Goal: Transaction & Acquisition: Book appointment/travel/reservation

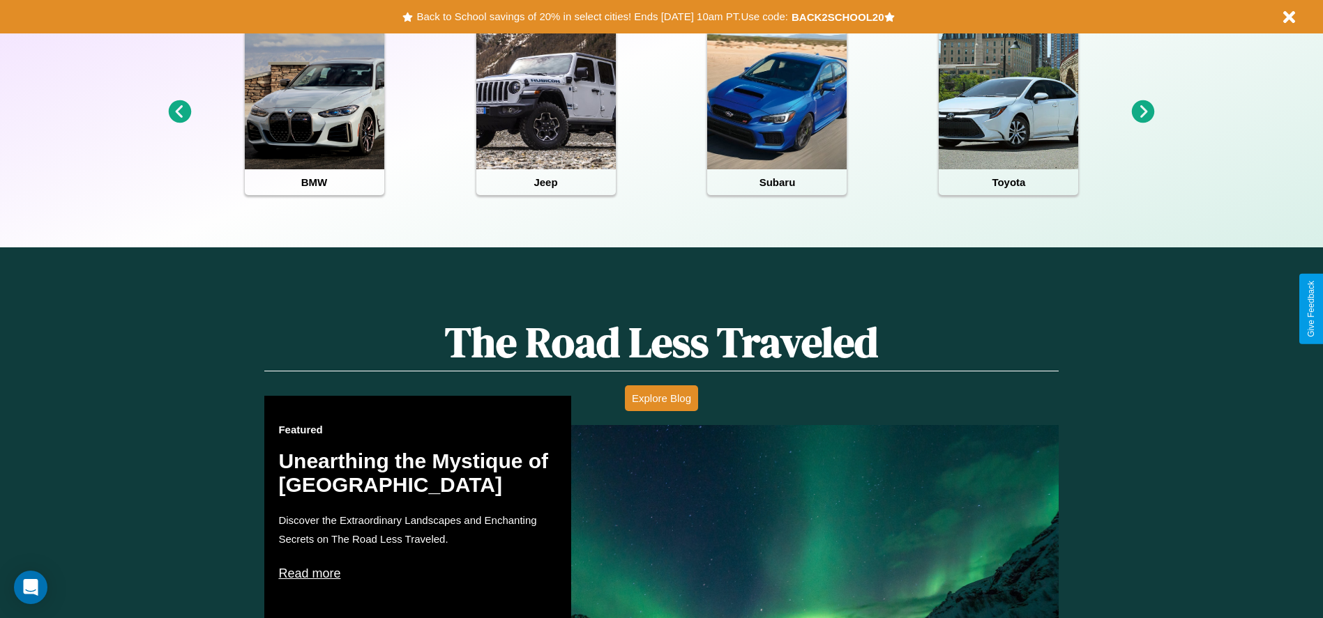
scroll to position [621, 0]
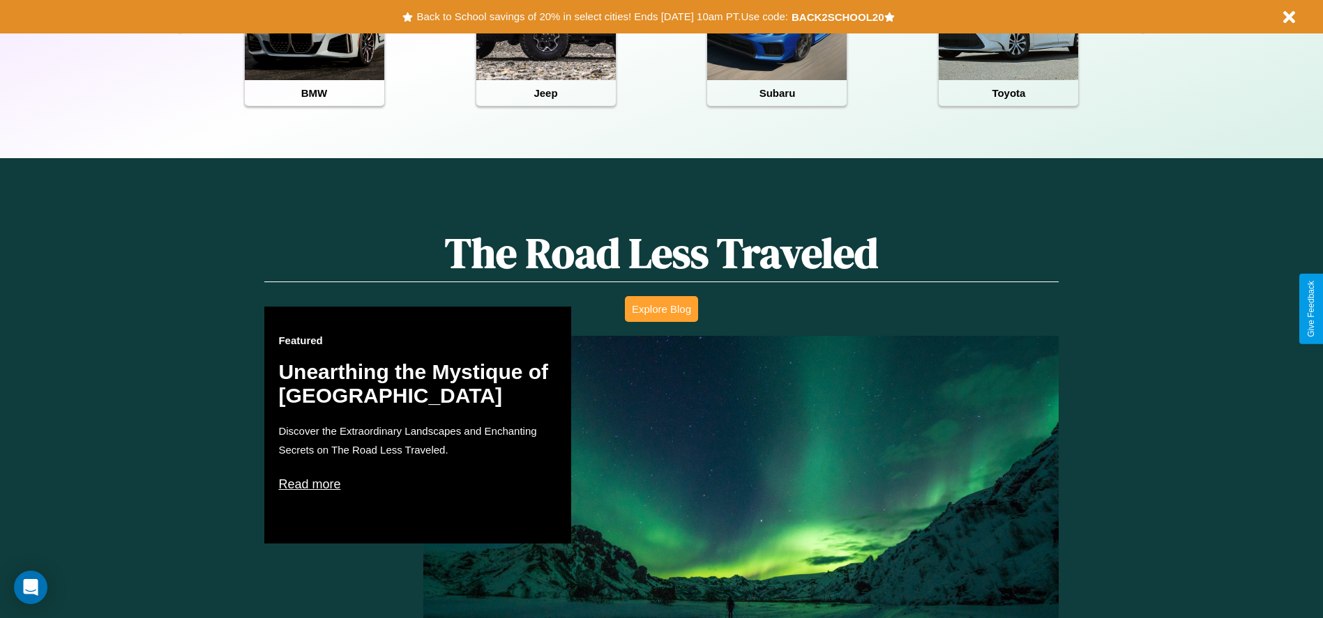
click at [661, 309] on button "Explore Blog" at bounding box center [661, 309] width 73 height 26
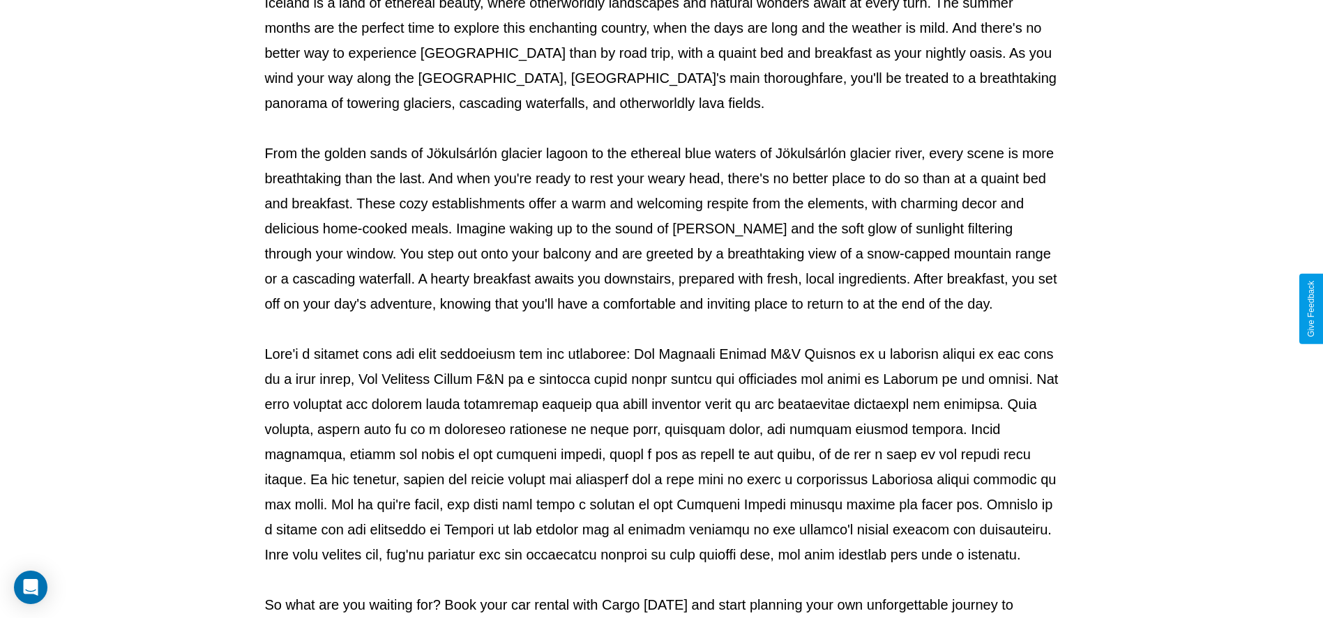
scroll to position [462, 0]
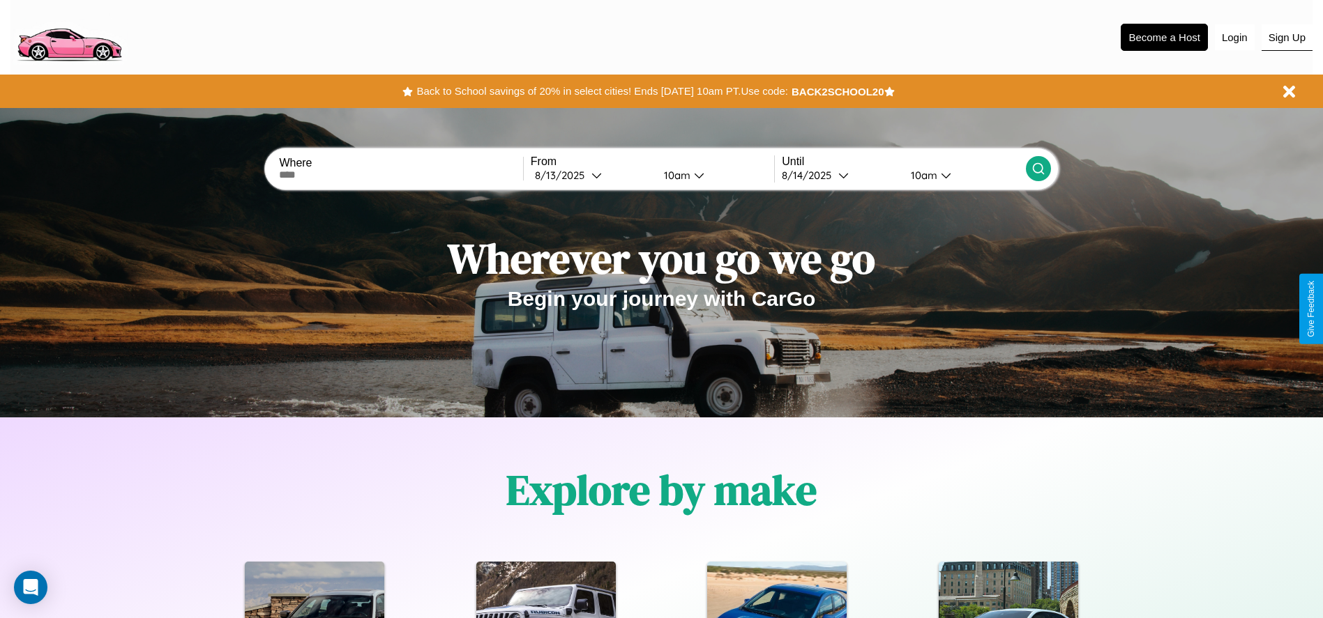
click at [1286, 37] on button "Sign Up" at bounding box center [1286, 37] width 51 height 26
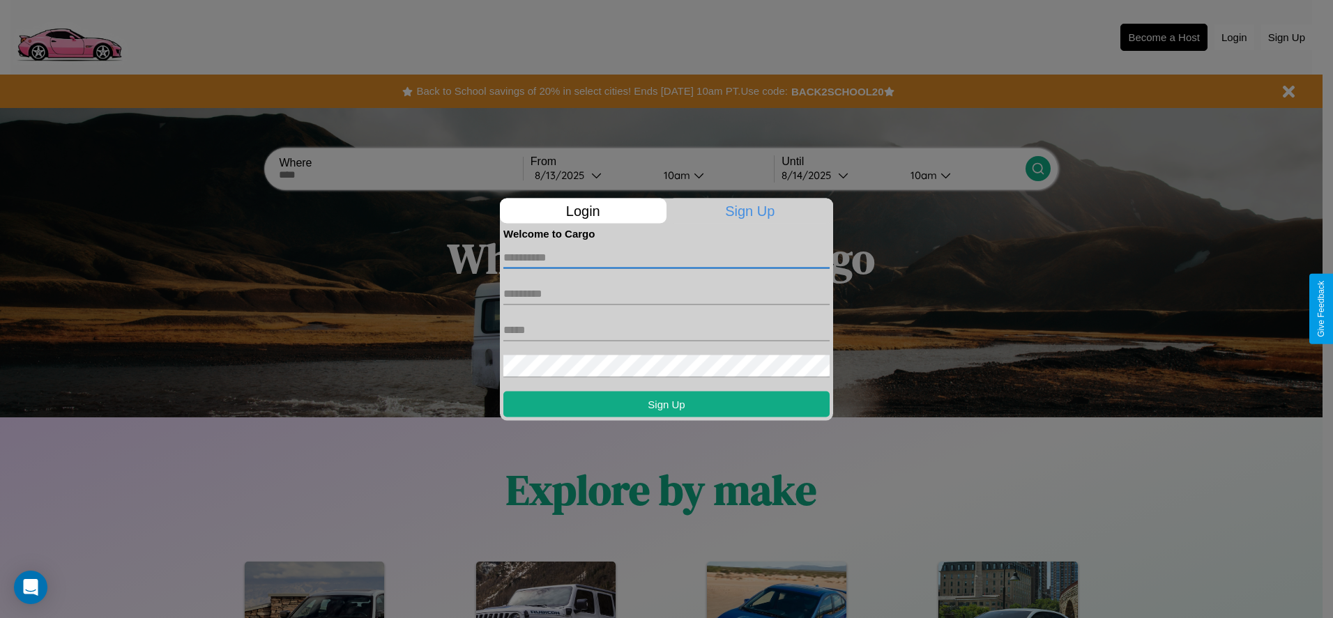
click at [667, 257] on input "text" at bounding box center [666, 257] width 326 height 22
type input "****"
click at [667, 294] on input "text" at bounding box center [666, 293] width 326 height 22
type input "***"
click at [667, 330] on input "text" at bounding box center [666, 330] width 326 height 22
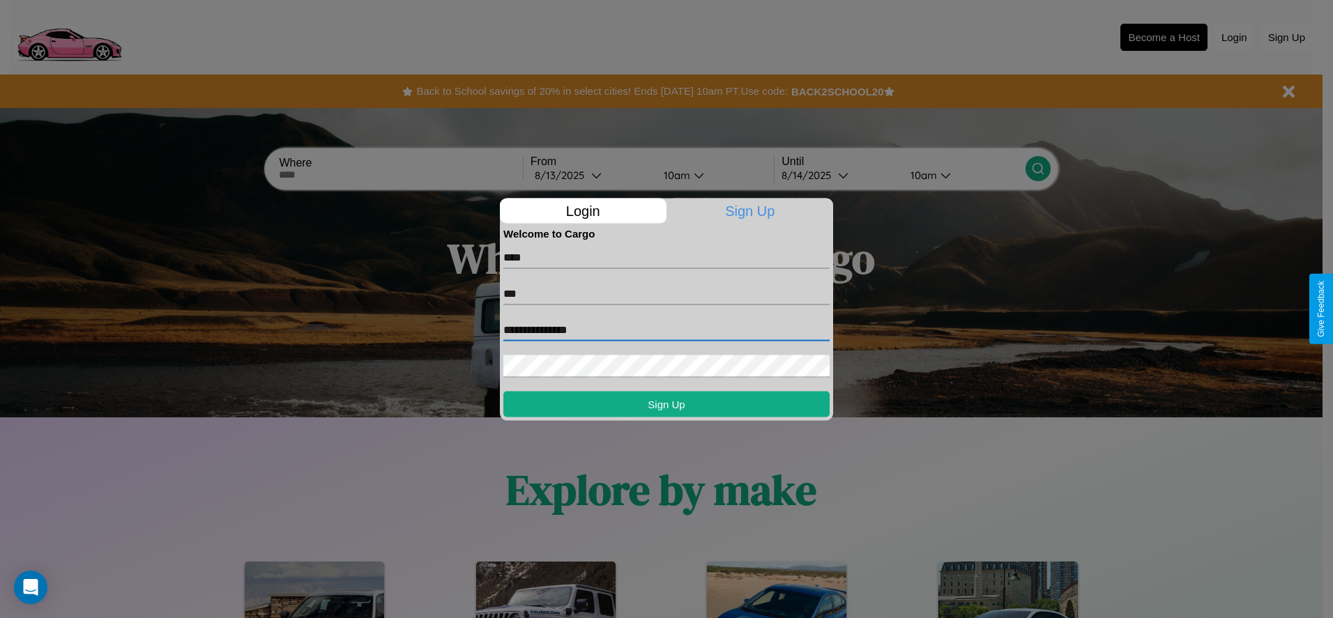
type input "**********"
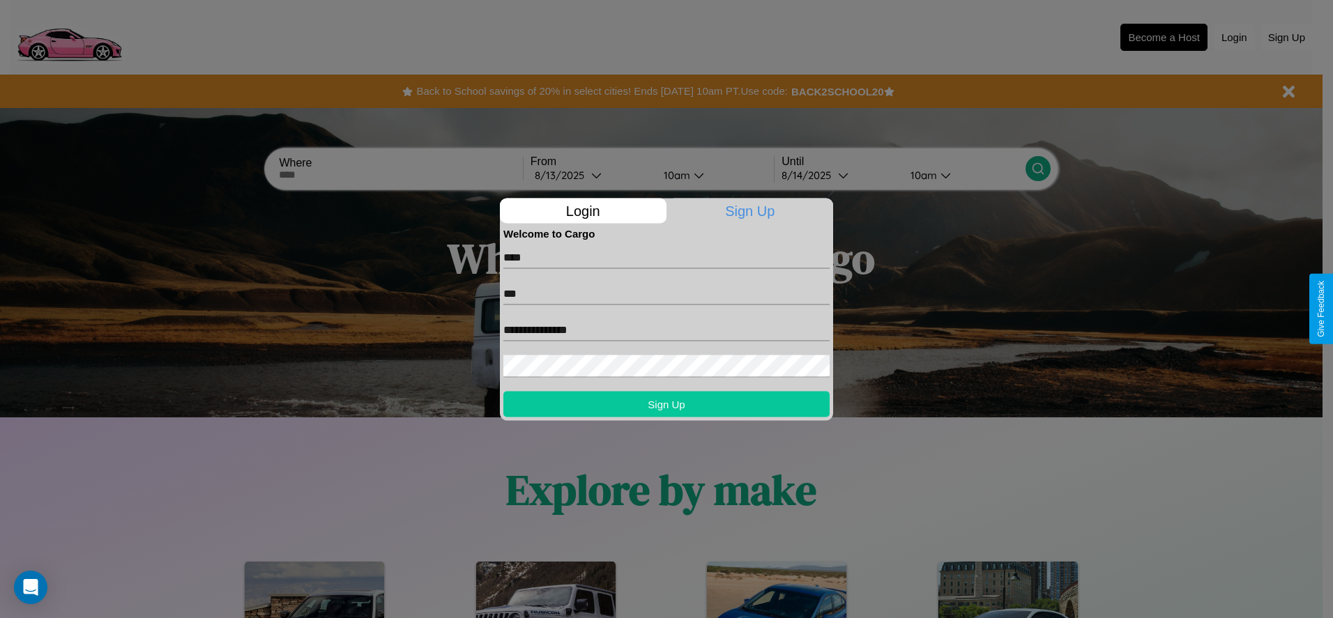
click at [667, 404] on button "Sign Up" at bounding box center [666, 404] width 326 height 26
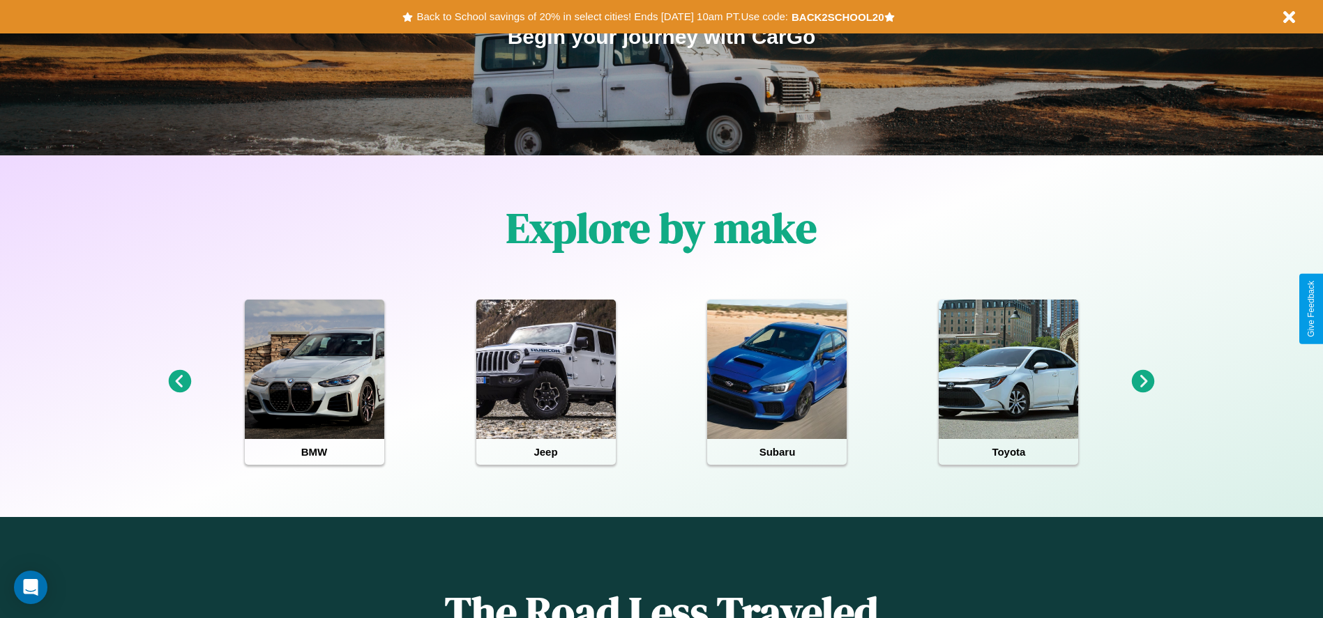
scroll to position [289, 0]
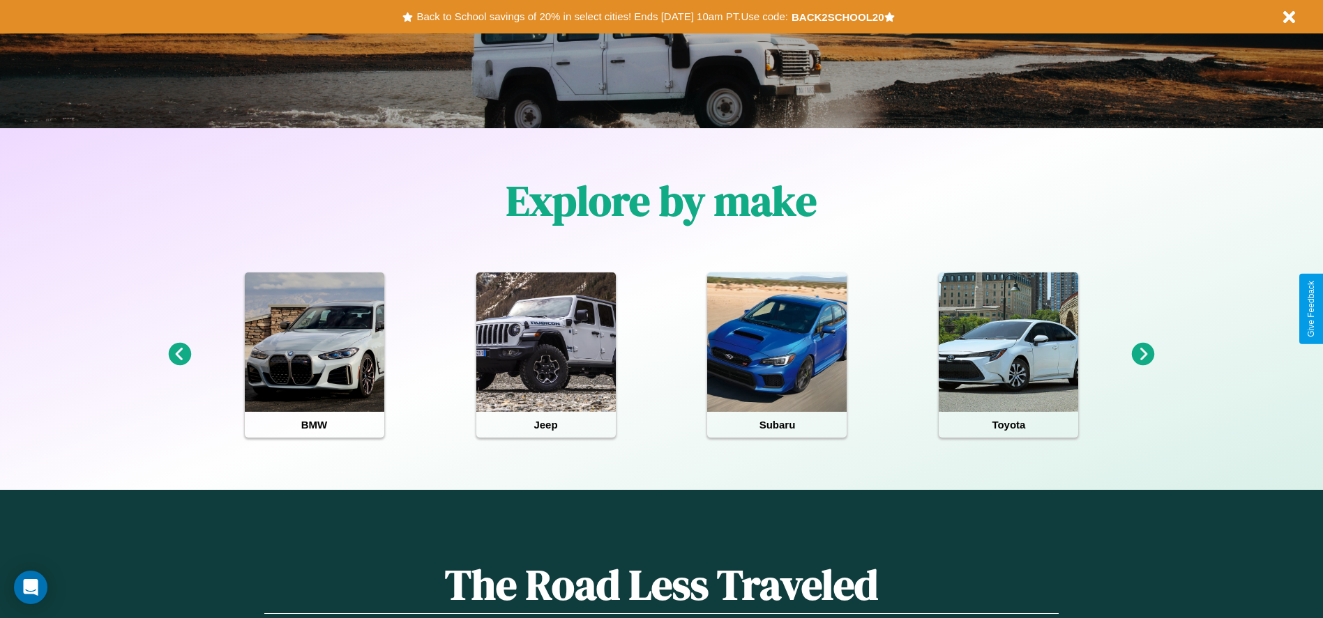
click at [1143, 355] on icon at bounding box center [1143, 354] width 23 height 23
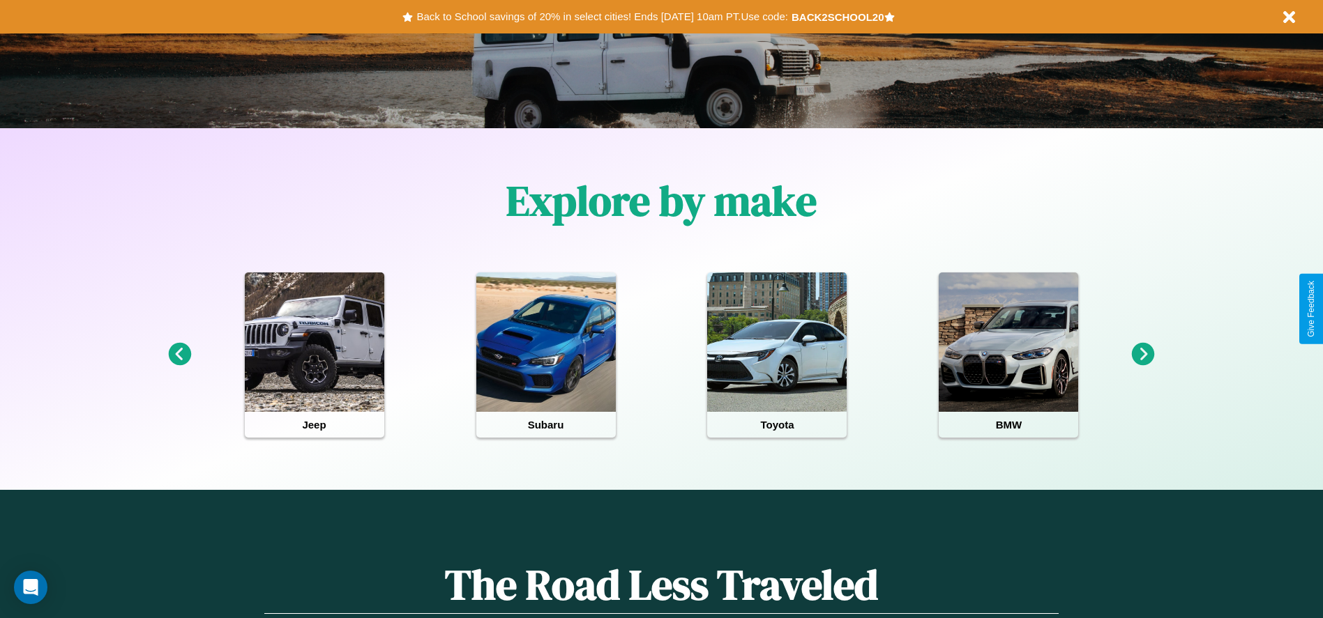
click at [1143, 355] on icon at bounding box center [1143, 354] width 23 height 23
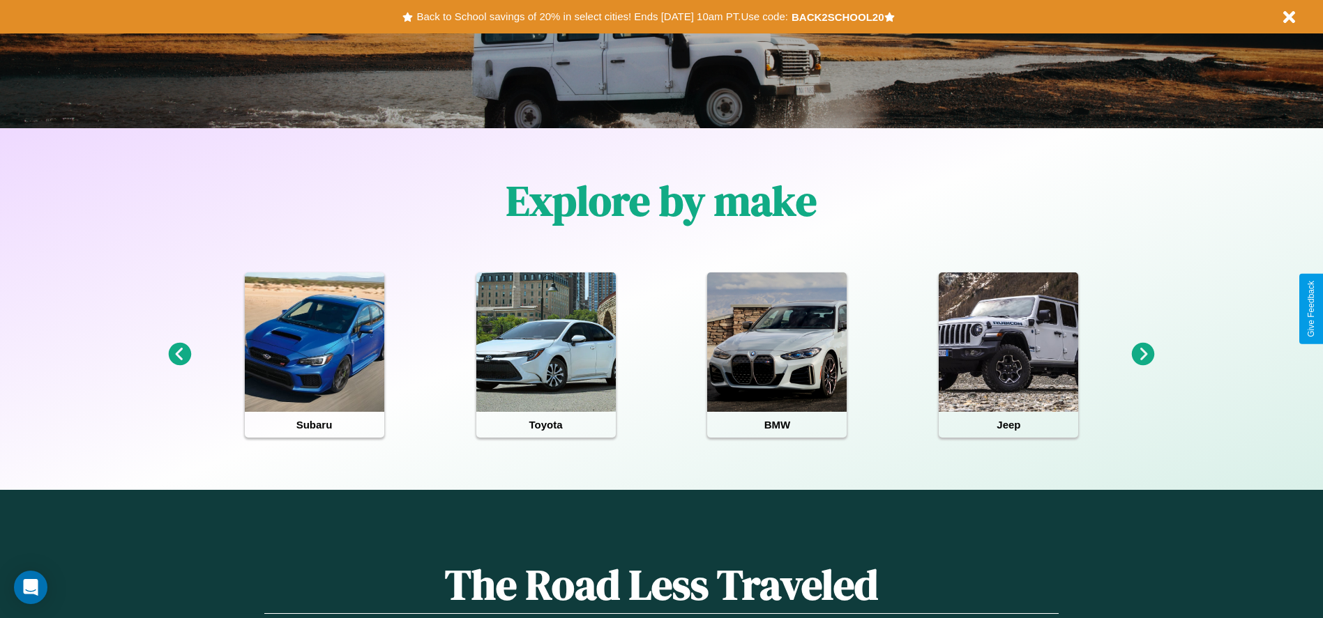
click at [1143, 355] on icon at bounding box center [1143, 354] width 23 height 23
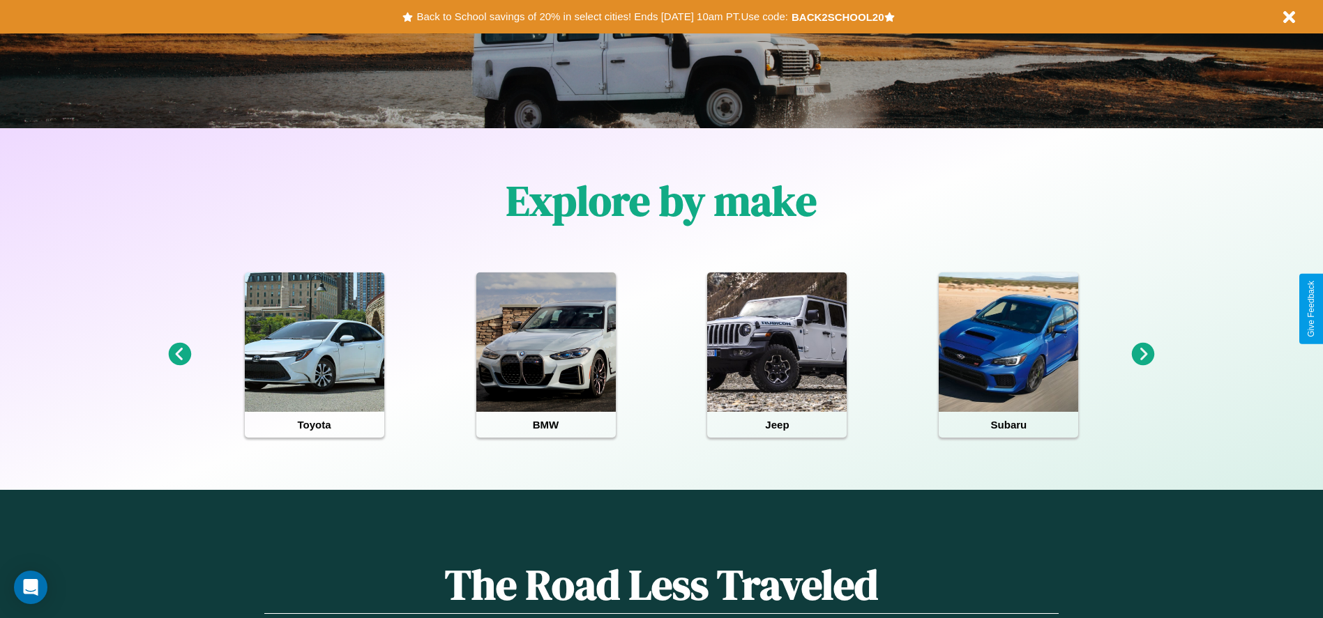
click at [1143, 355] on icon at bounding box center [1143, 354] width 23 height 23
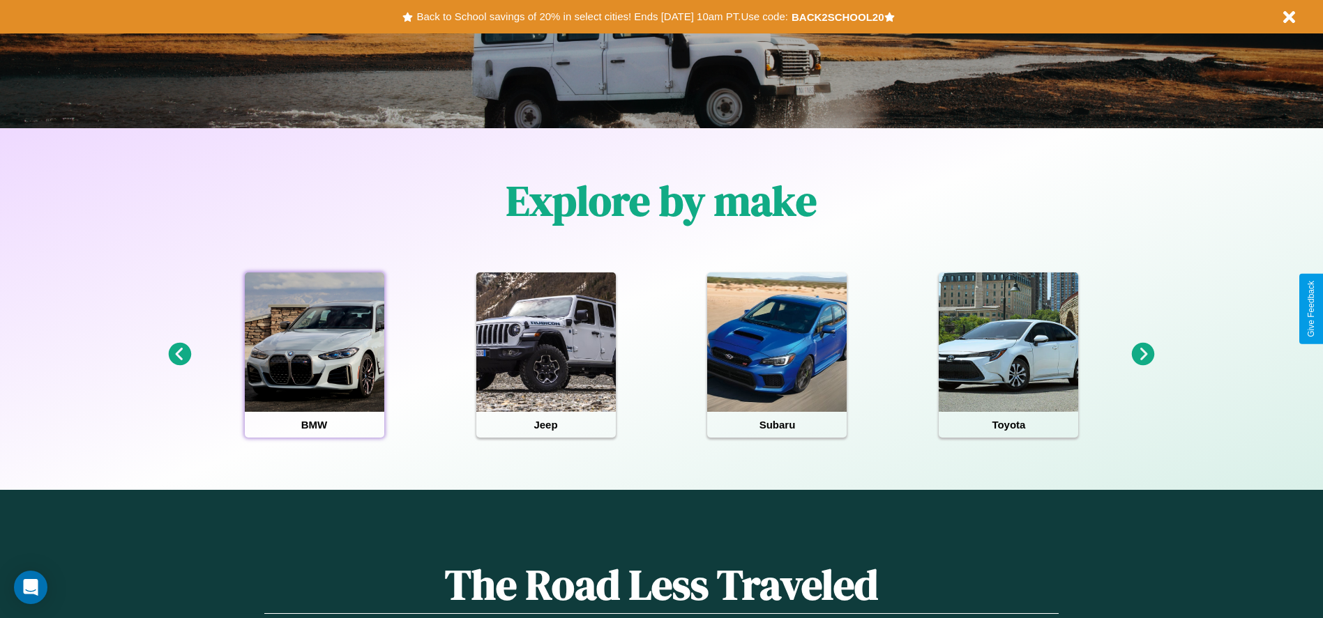
click at [314, 355] on div at bounding box center [314, 342] width 139 height 139
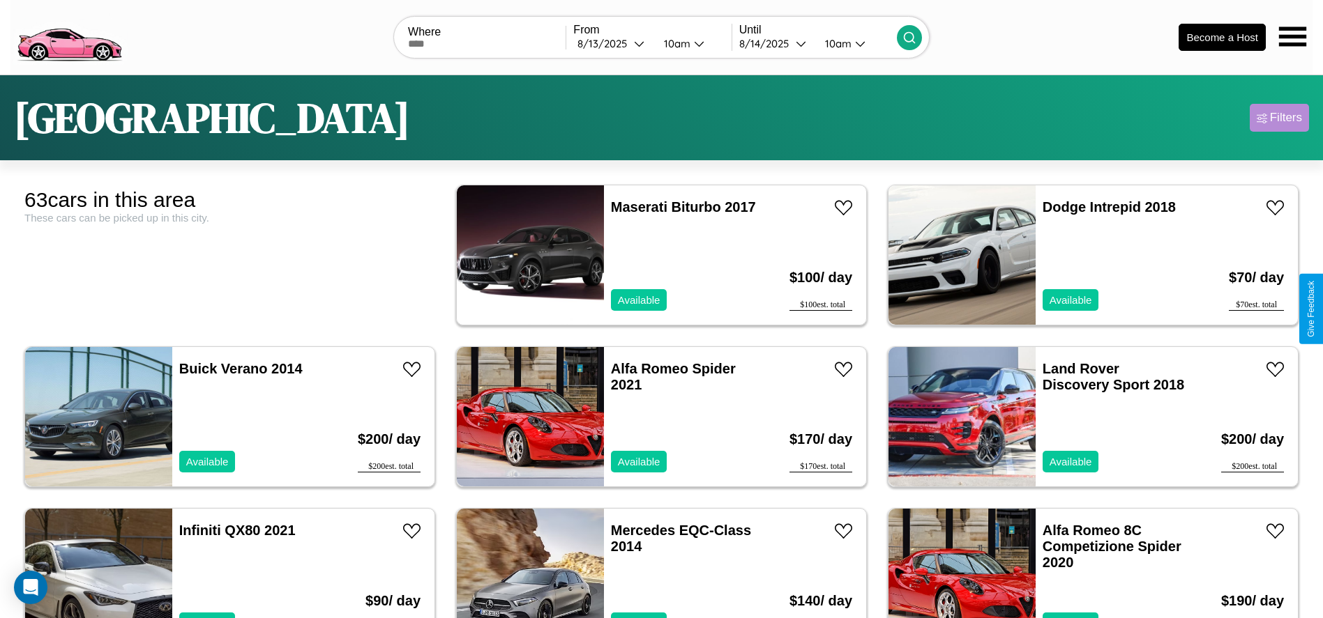
click at [1279, 118] on div "Filters" at bounding box center [1286, 118] width 32 height 14
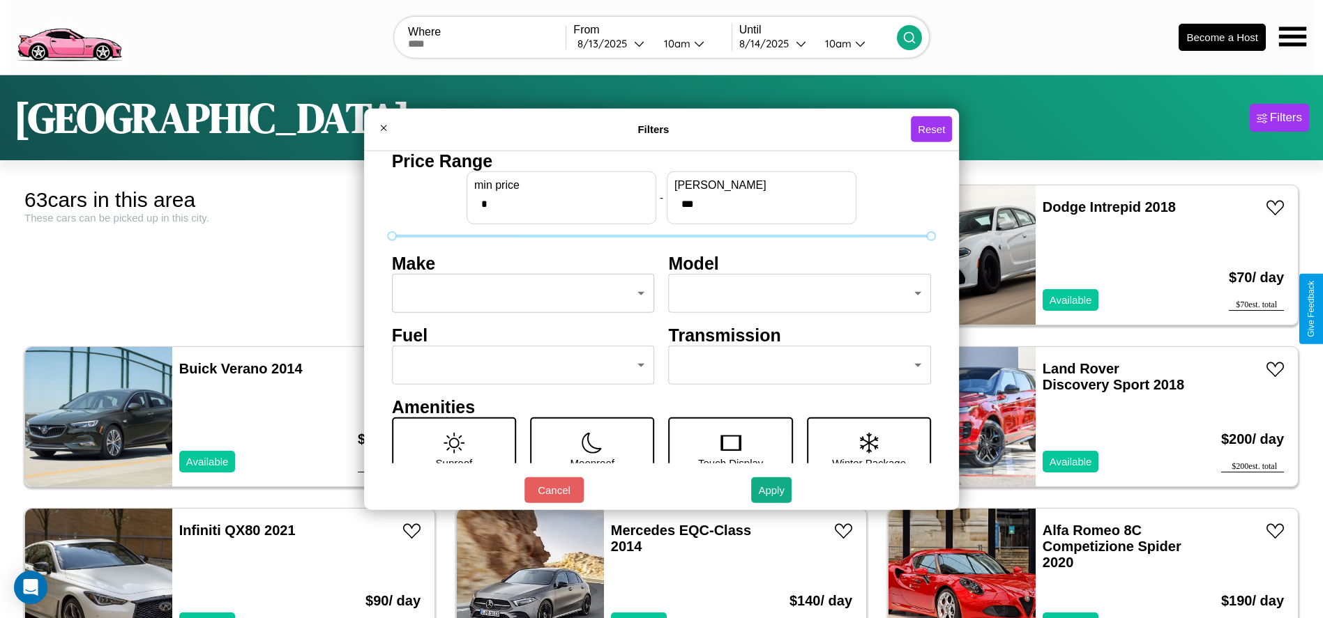
click at [519, 294] on body "CarGo Where From [DATE] 10am Until [DATE] 10am Become a Host [GEOGRAPHIC_DATA] …" at bounding box center [661, 352] width 1323 height 705
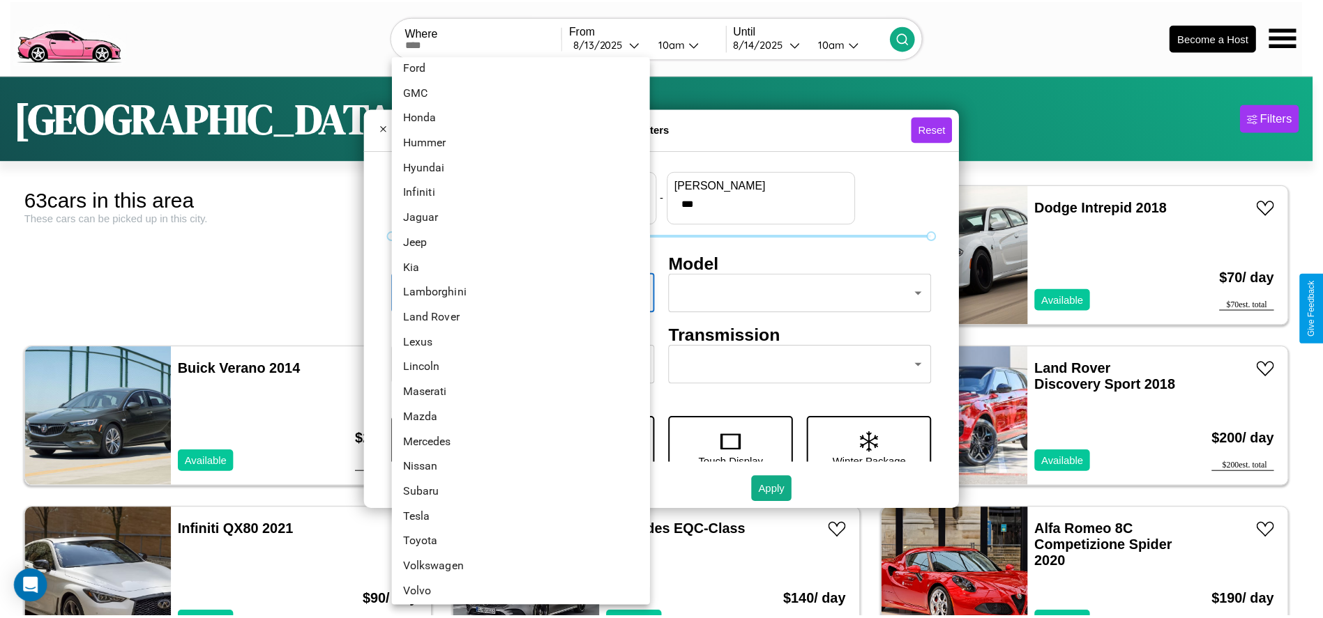
scroll to position [363, 0]
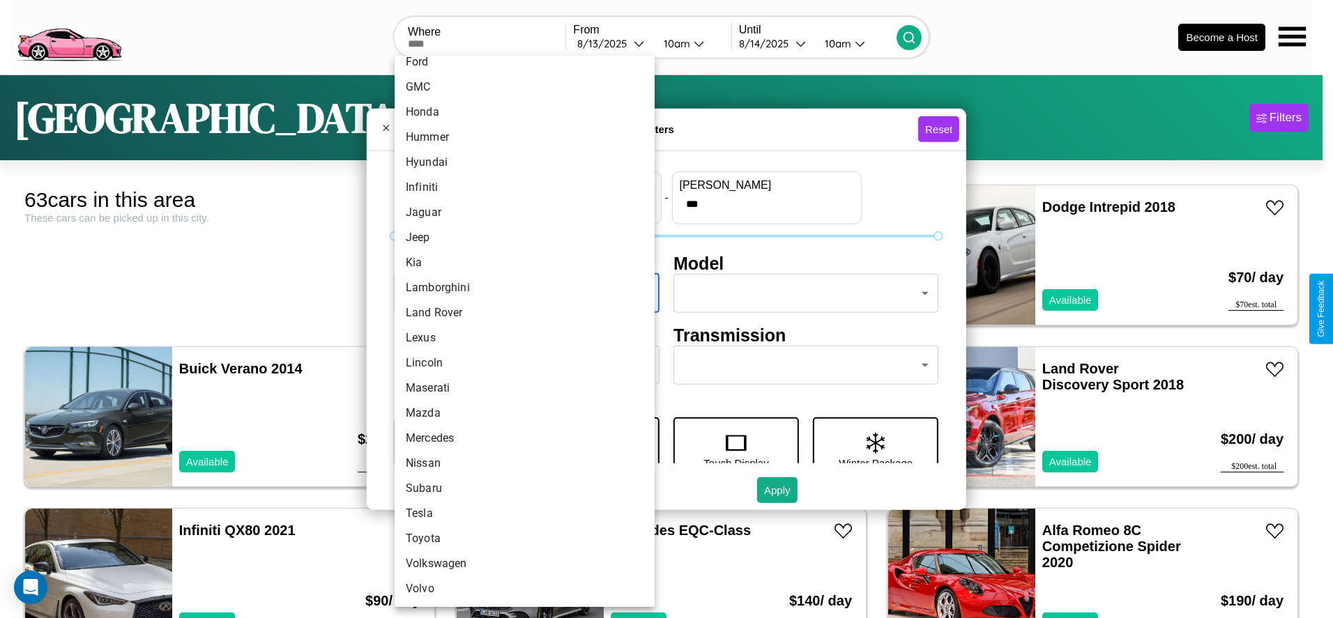
click at [519, 439] on li "Mercedes" at bounding box center [525, 438] width 260 height 25
type input "********"
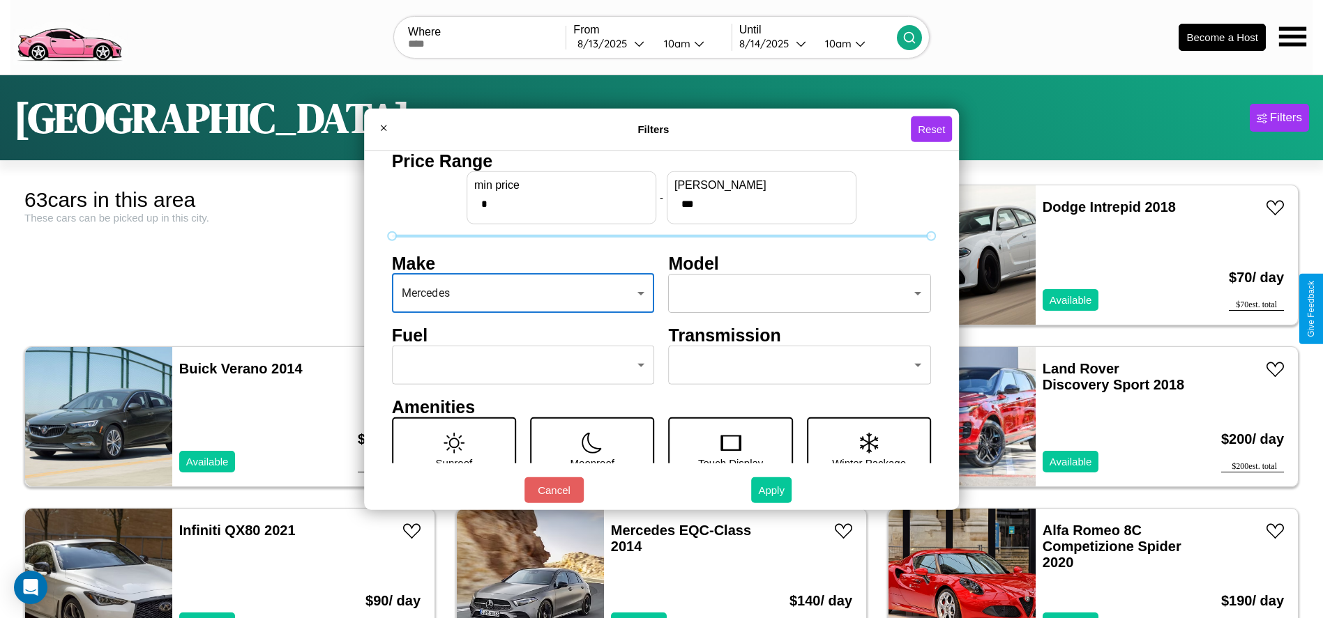
click at [772, 490] on button "Apply" at bounding box center [771, 491] width 40 height 26
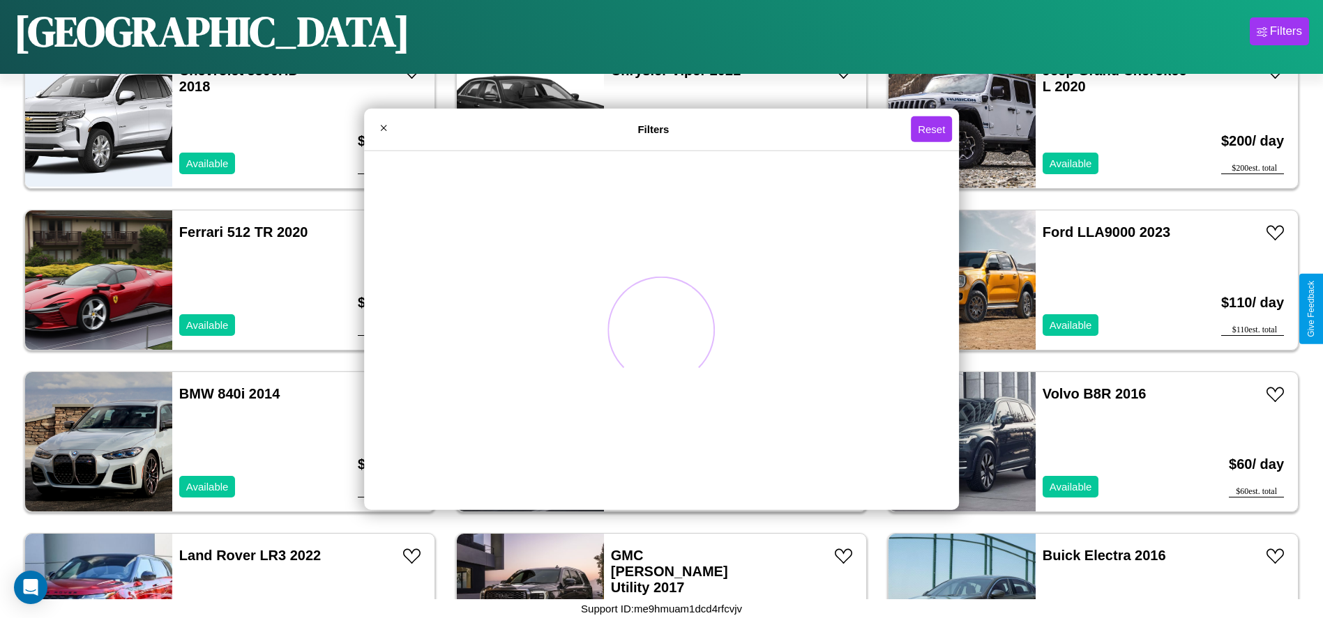
scroll to position [1611, 0]
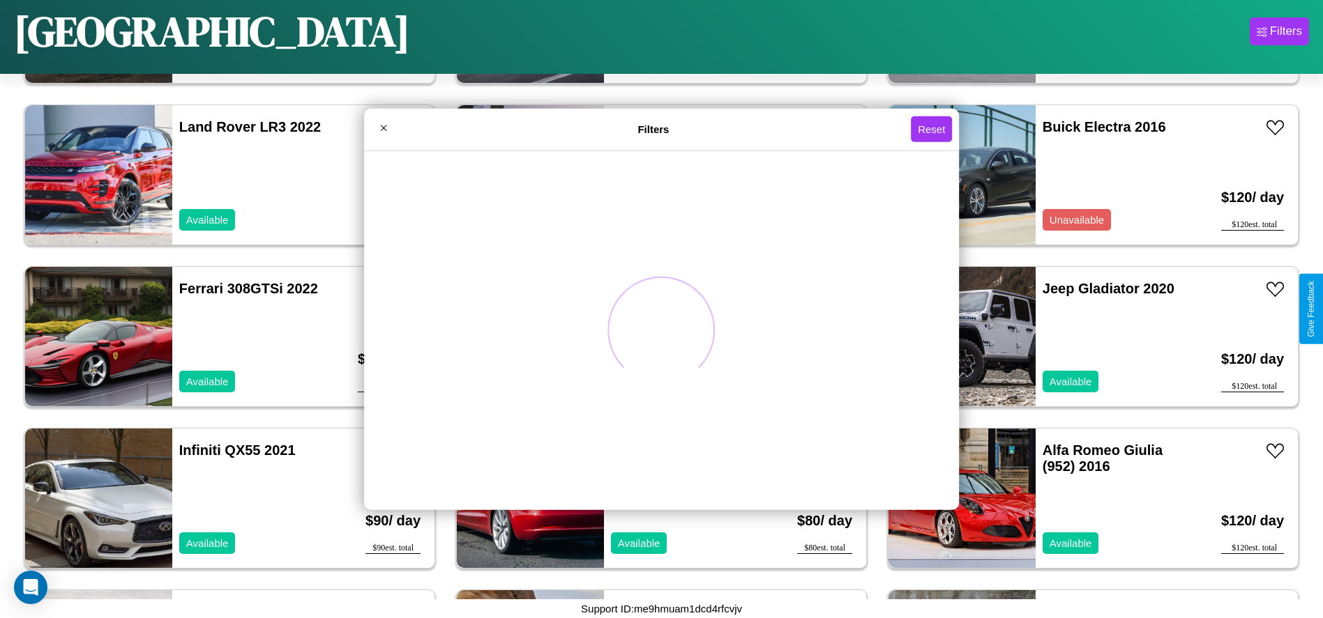
click at [627, 289] on div at bounding box center [661, 331] width 595 height 360
